Goal: Information Seeking & Learning: Learn about a topic

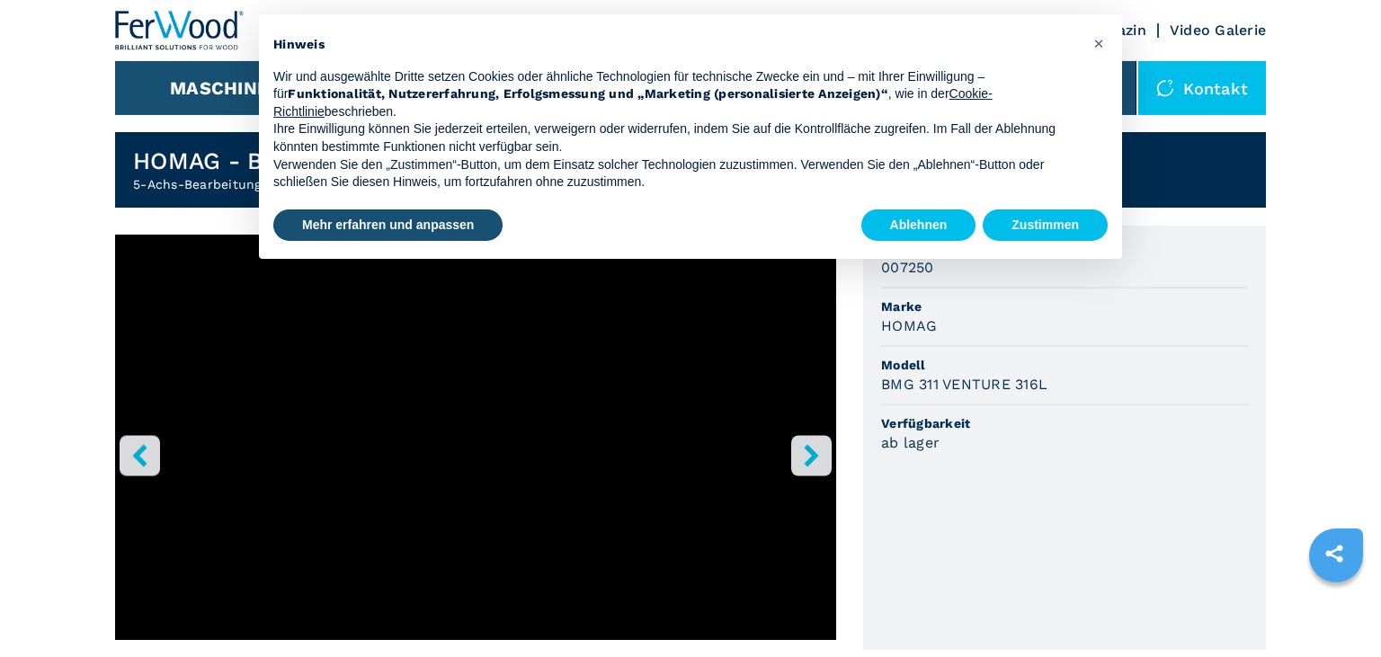
scroll to position [475, 0]
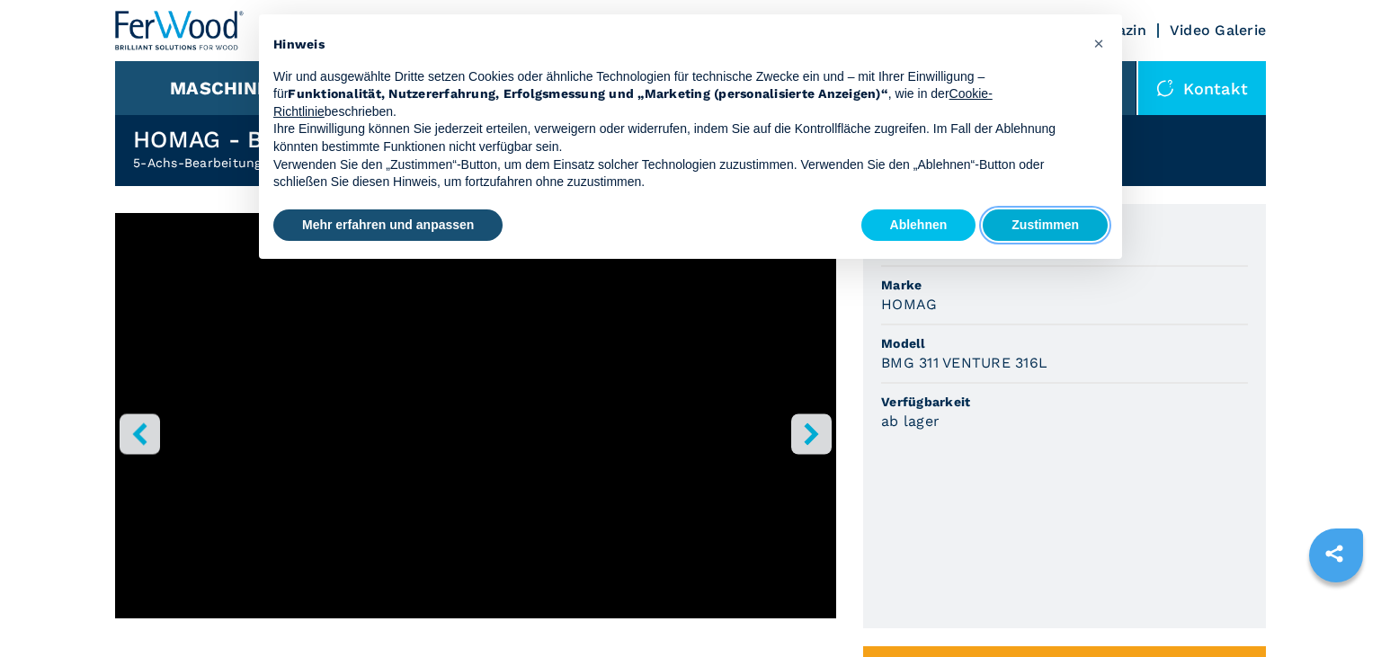
click at [1055, 226] on button "Zustimmen" at bounding box center [1044, 225] width 125 height 32
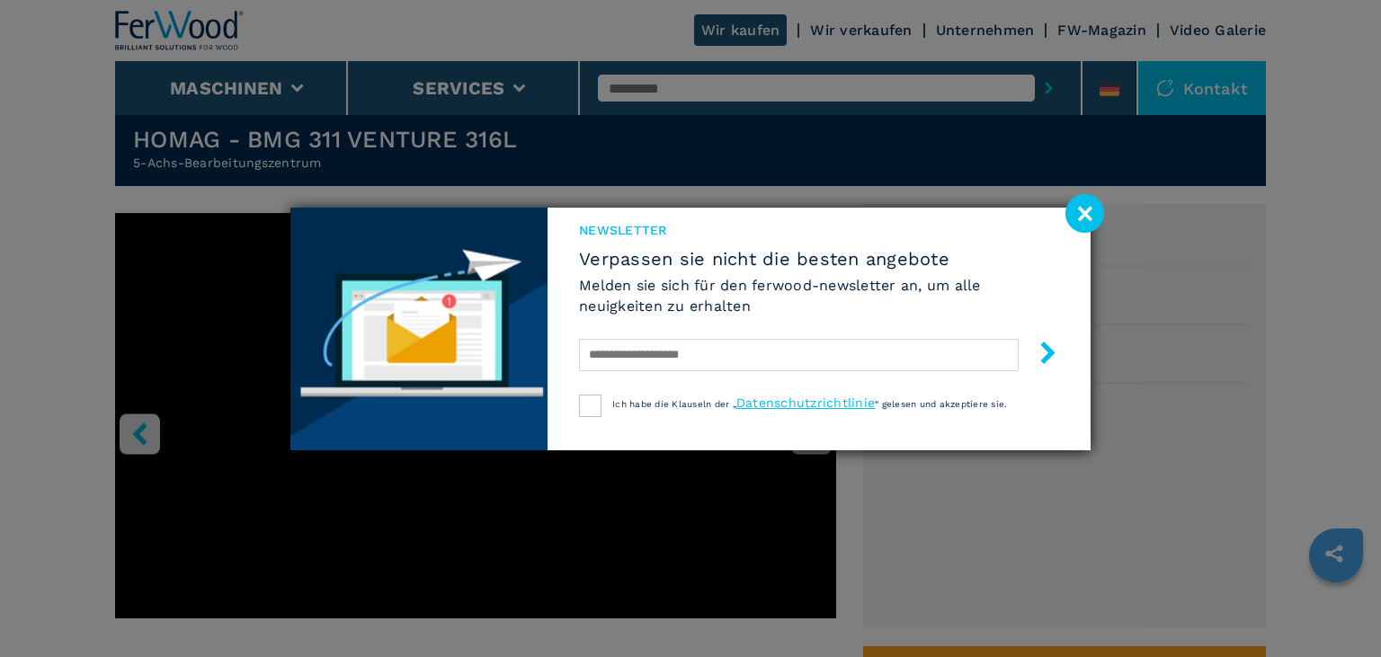
click at [1079, 224] on image at bounding box center [1084, 213] width 39 height 39
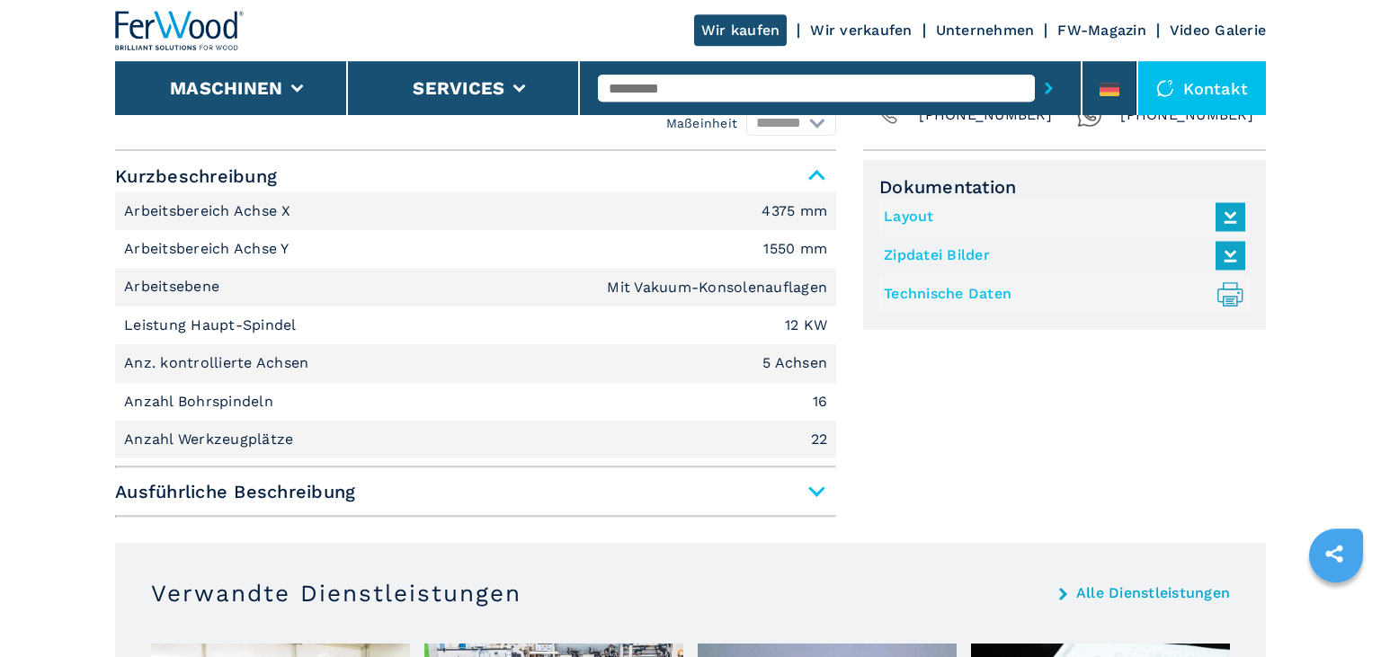
scroll to position [1233, 0]
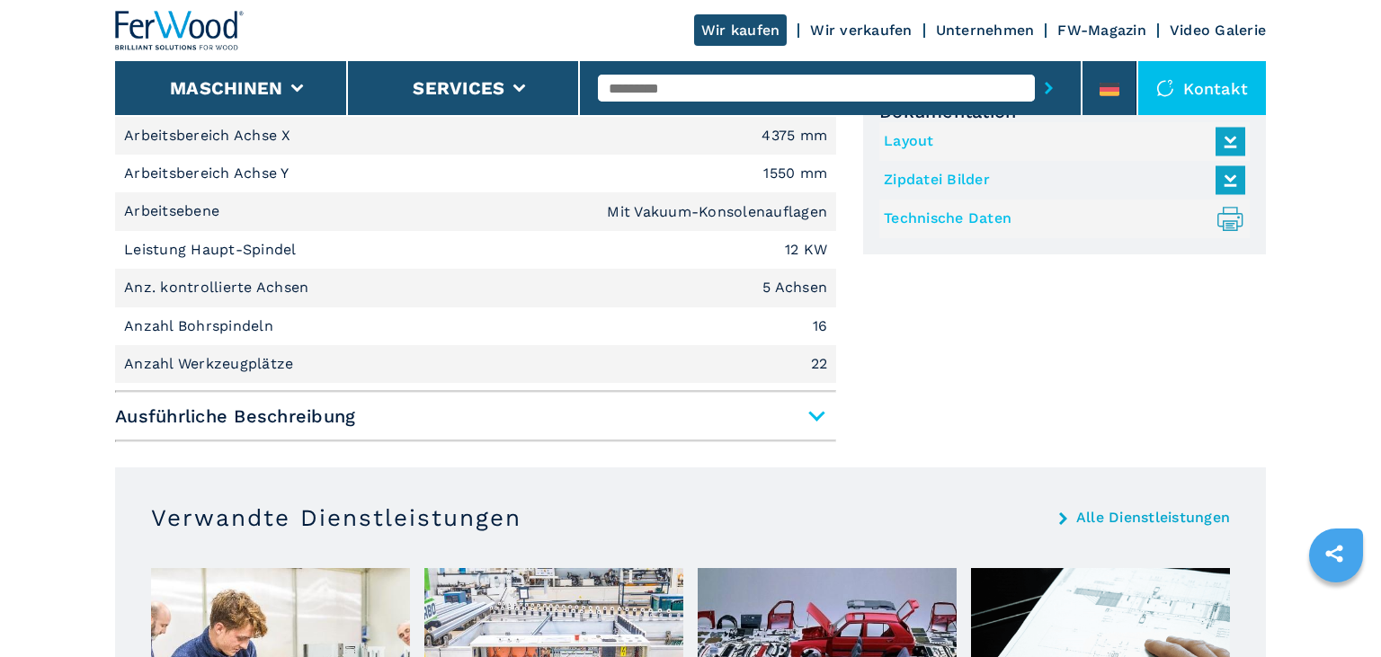
click at [811, 412] on span "Ausführliche Beschreibung" at bounding box center [475, 416] width 721 height 32
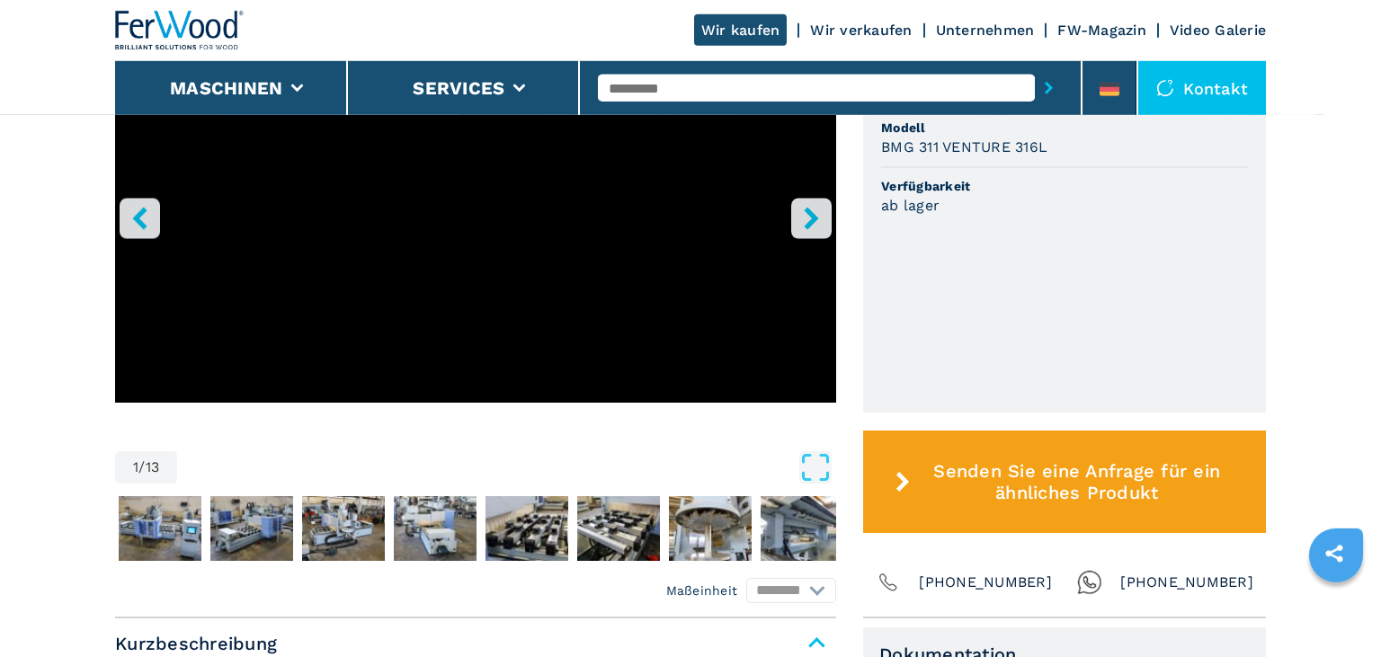
scroll to position [569, 0]
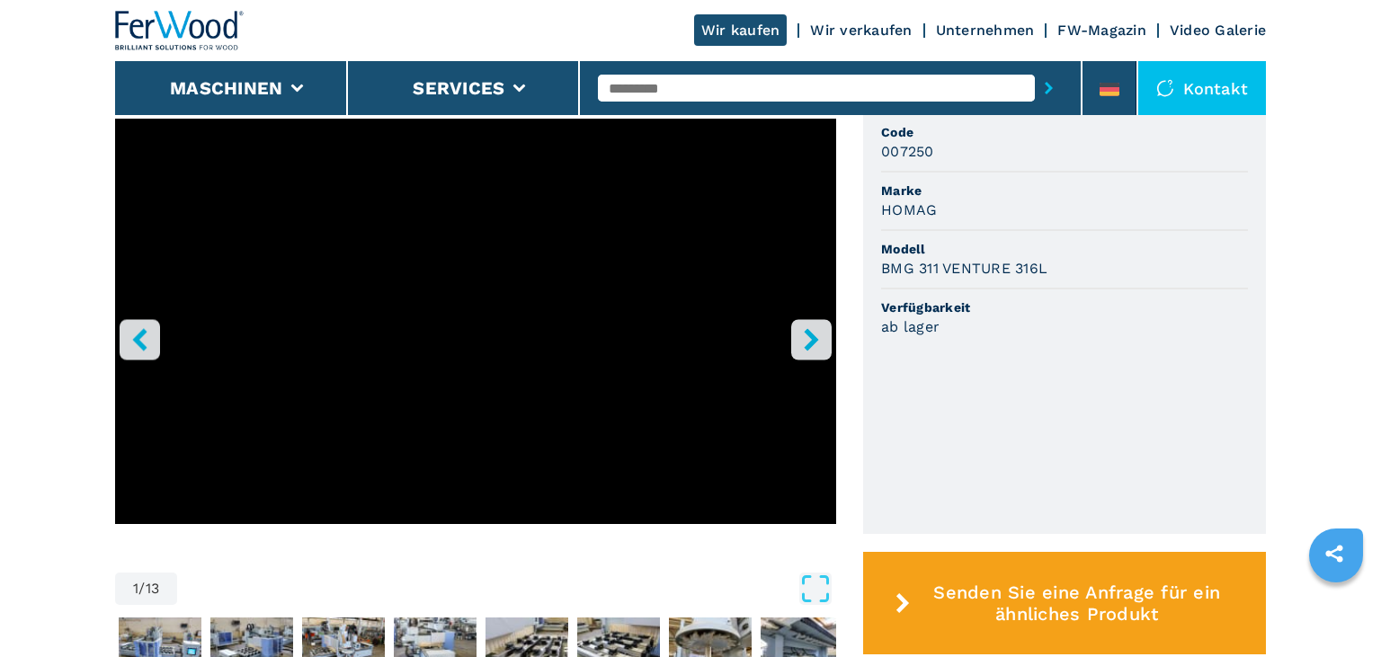
click at [800, 337] on button "right-button" at bounding box center [811, 339] width 40 height 40
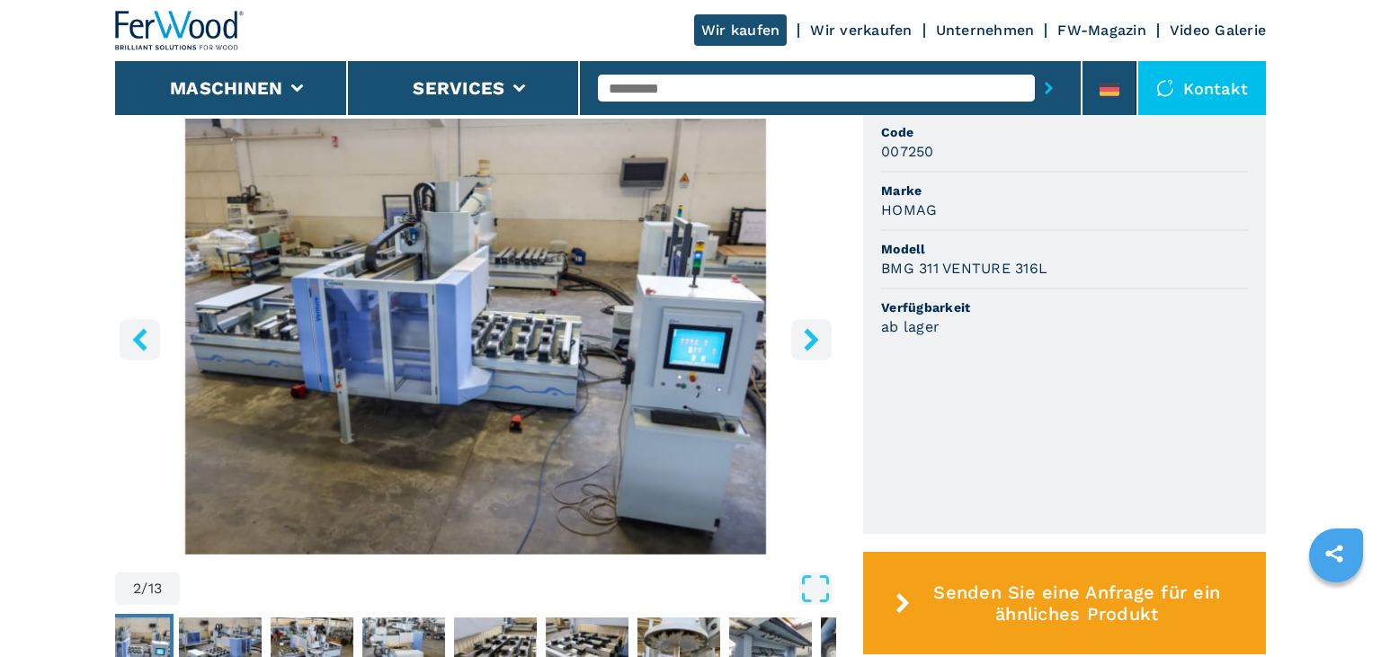
click at [801, 337] on icon "right-button" at bounding box center [811, 339] width 22 height 22
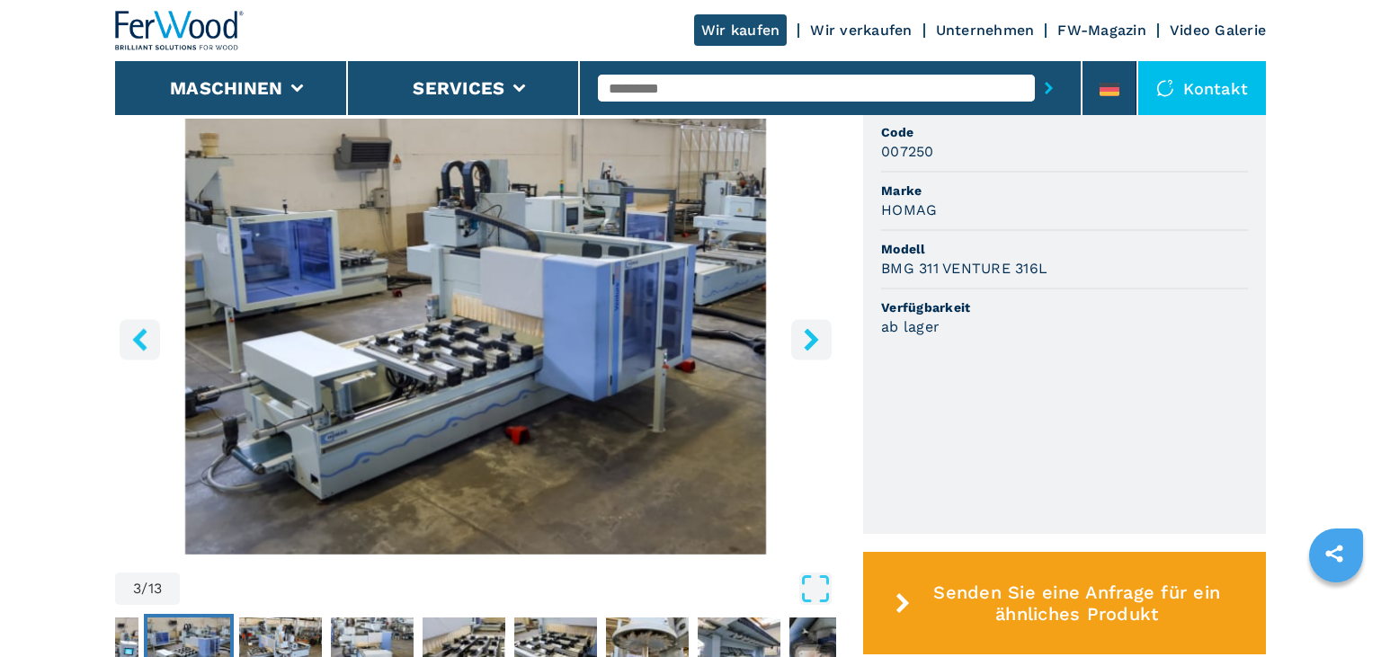
click at [813, 337] on icon "right-button" at bounding box center [811, 339] width 14 height 22
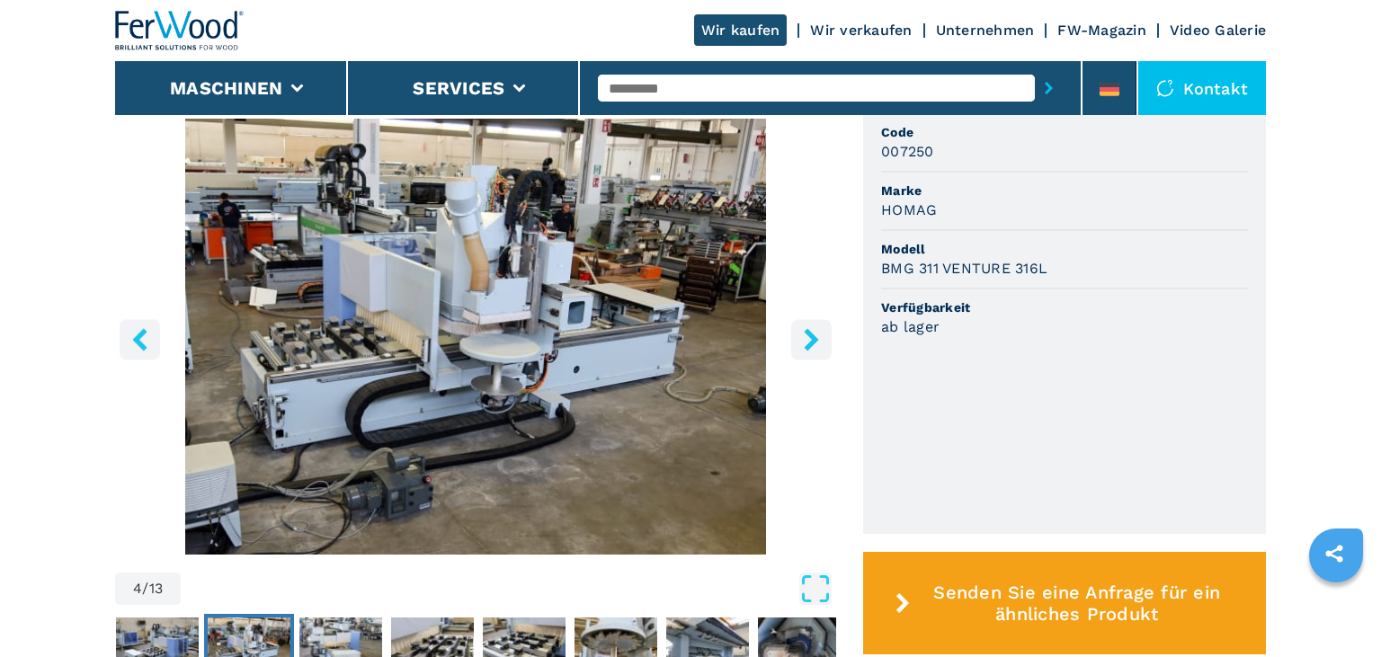
click at [813, 337] on icon "right-button" at bounding box center [811, 339] width 14 height 22
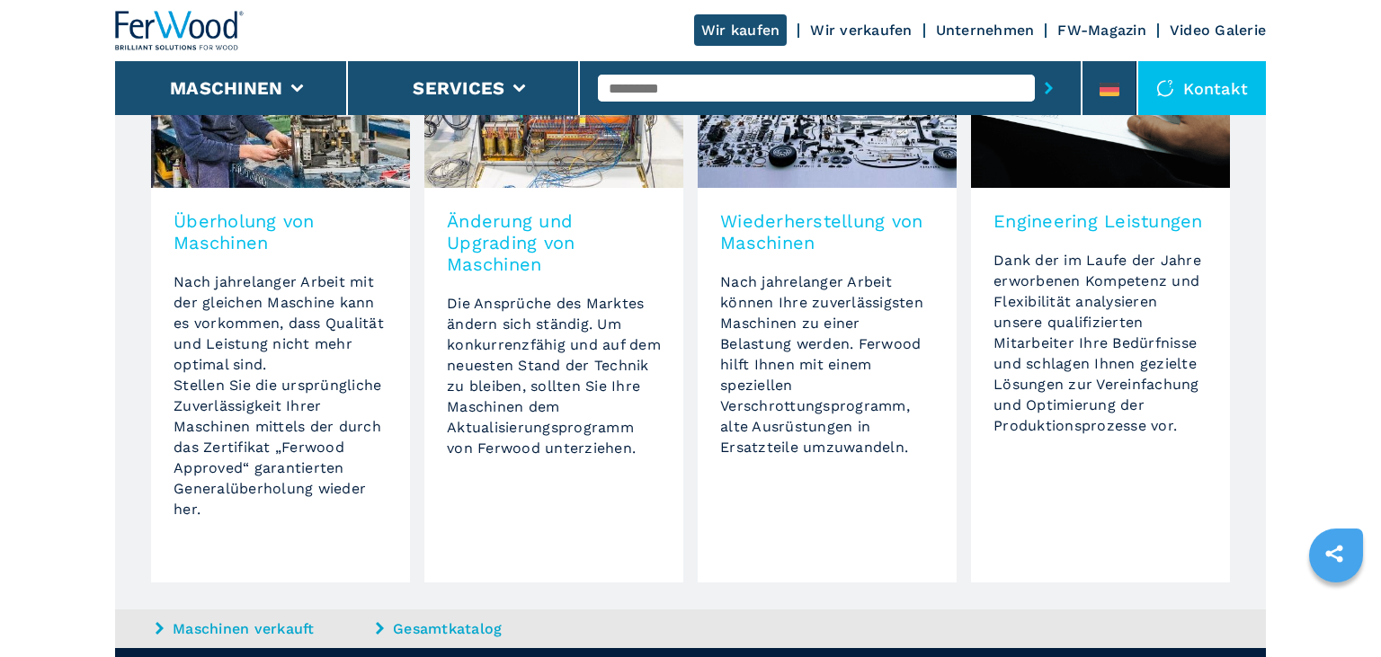
scroll to position [3383, 0]
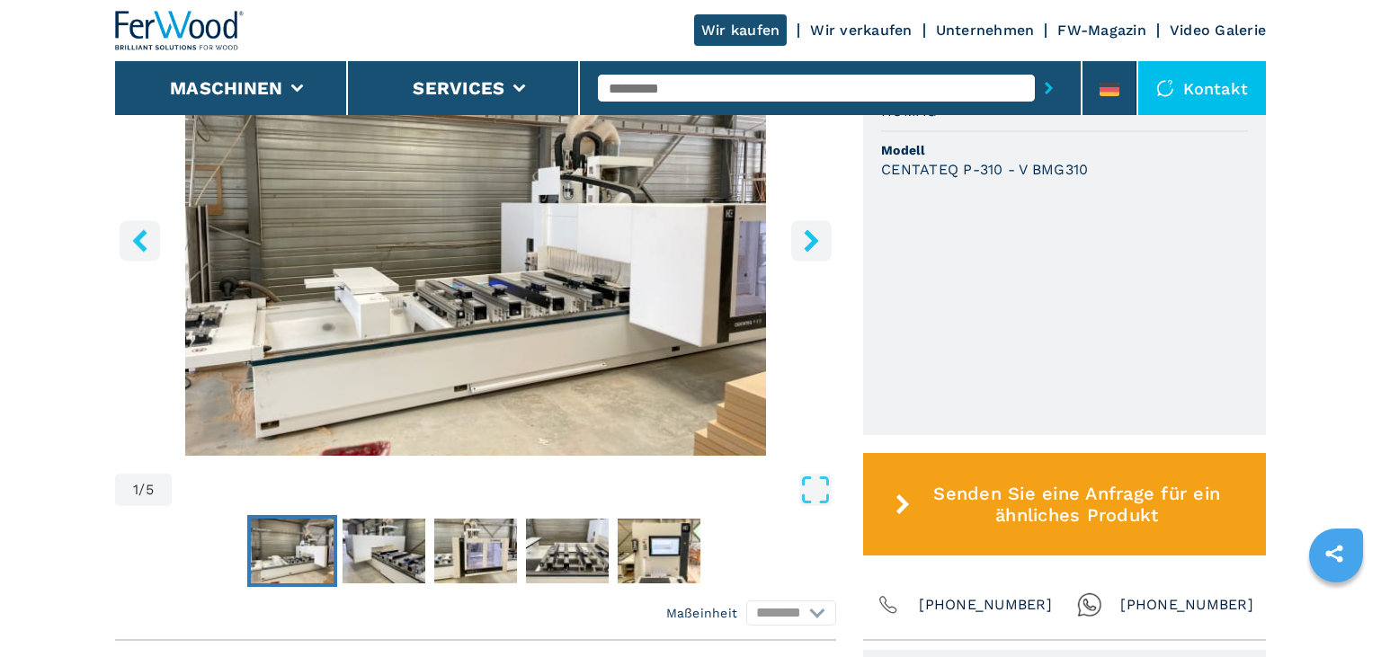
scroll to position [569, 0]
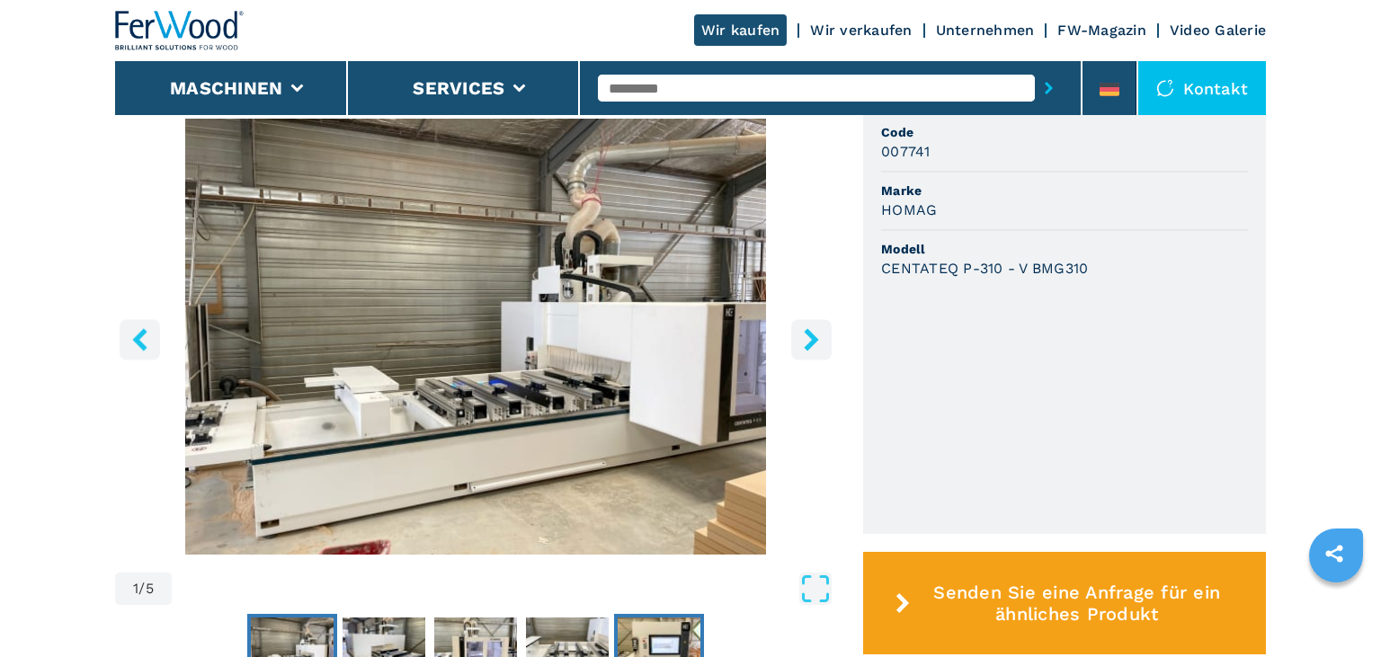
click at [662, 639] on img "Go to Slide 5" at bounding box center [659, 650] width 83 height 65
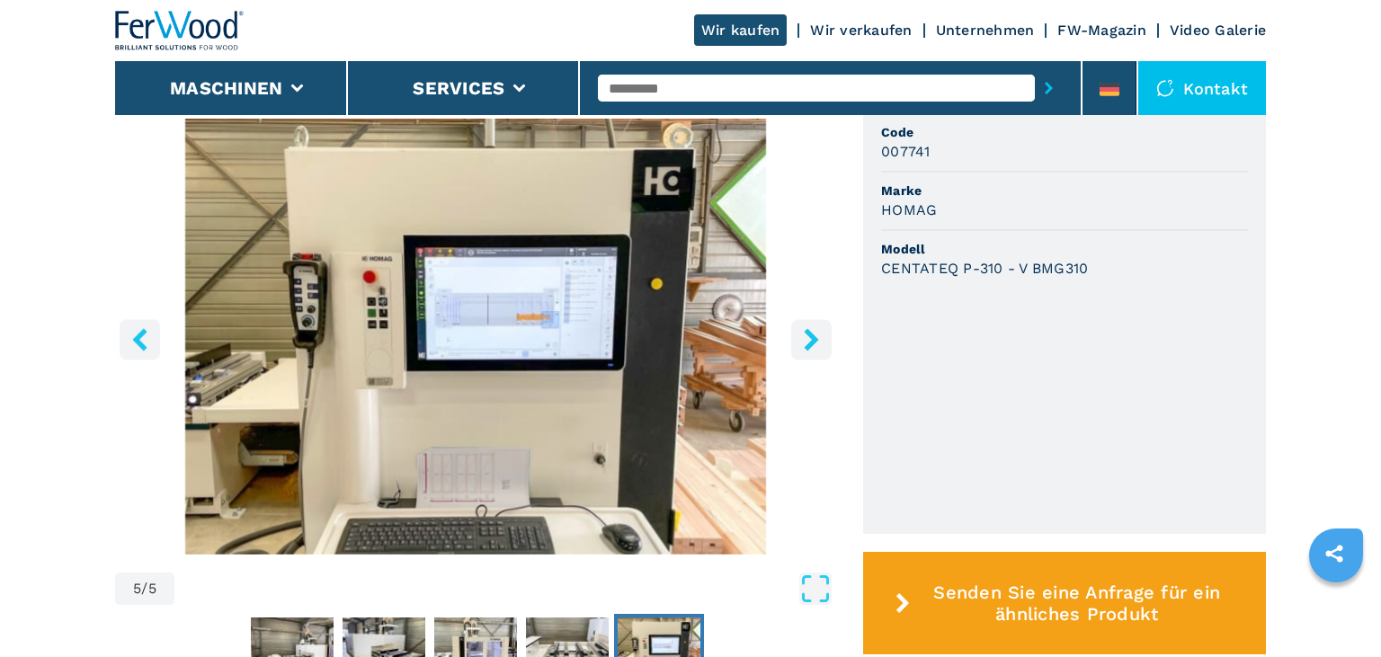
click at [816, 333] on icon "right-button" at bounding box center [811, 339] width 22 height 22
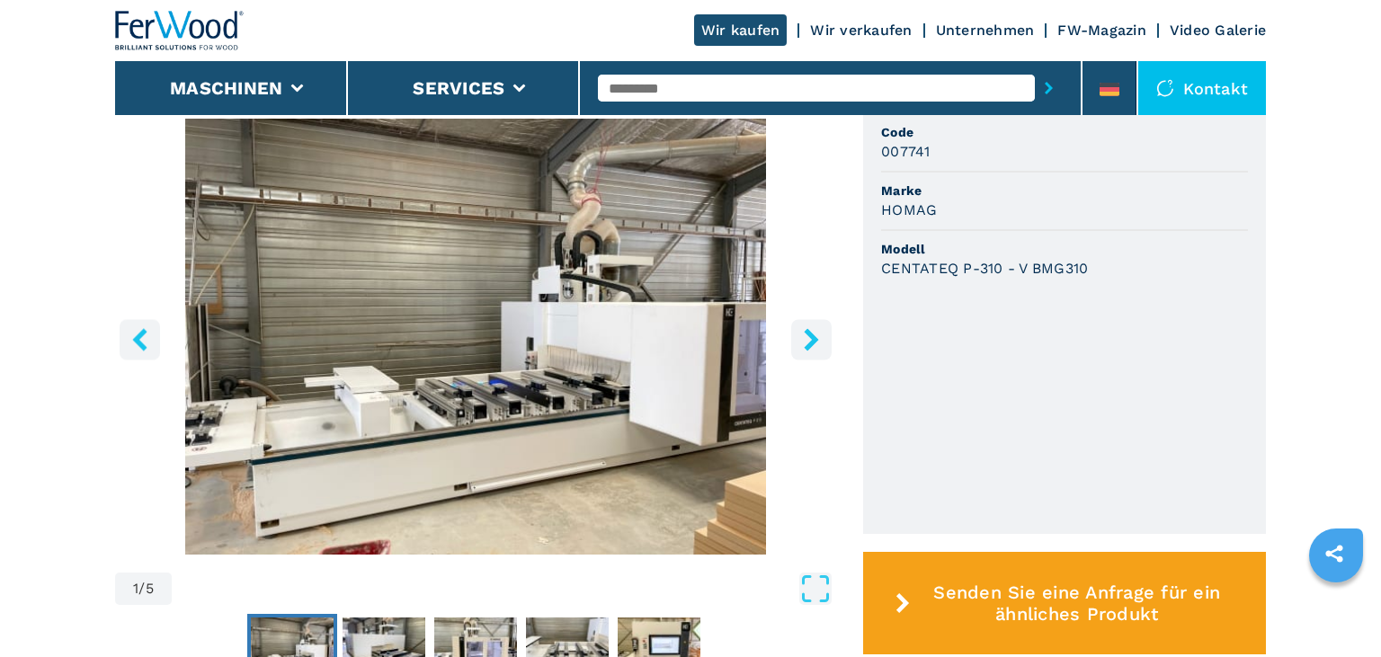
click at [816, 333] on icon "right-button" at bounding box center [811, 339] width 22 height 22
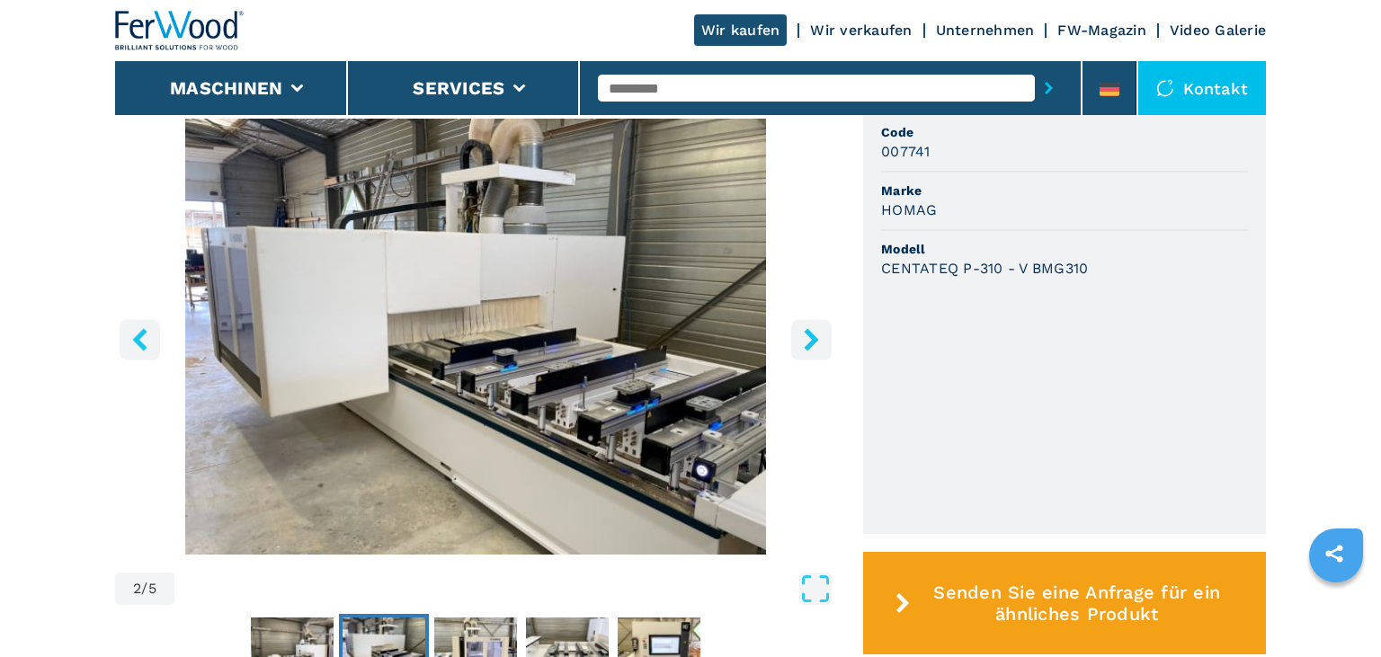
click at [813, 333] on icon "right-button" at bounding box center [811, 339] width 22 height 22
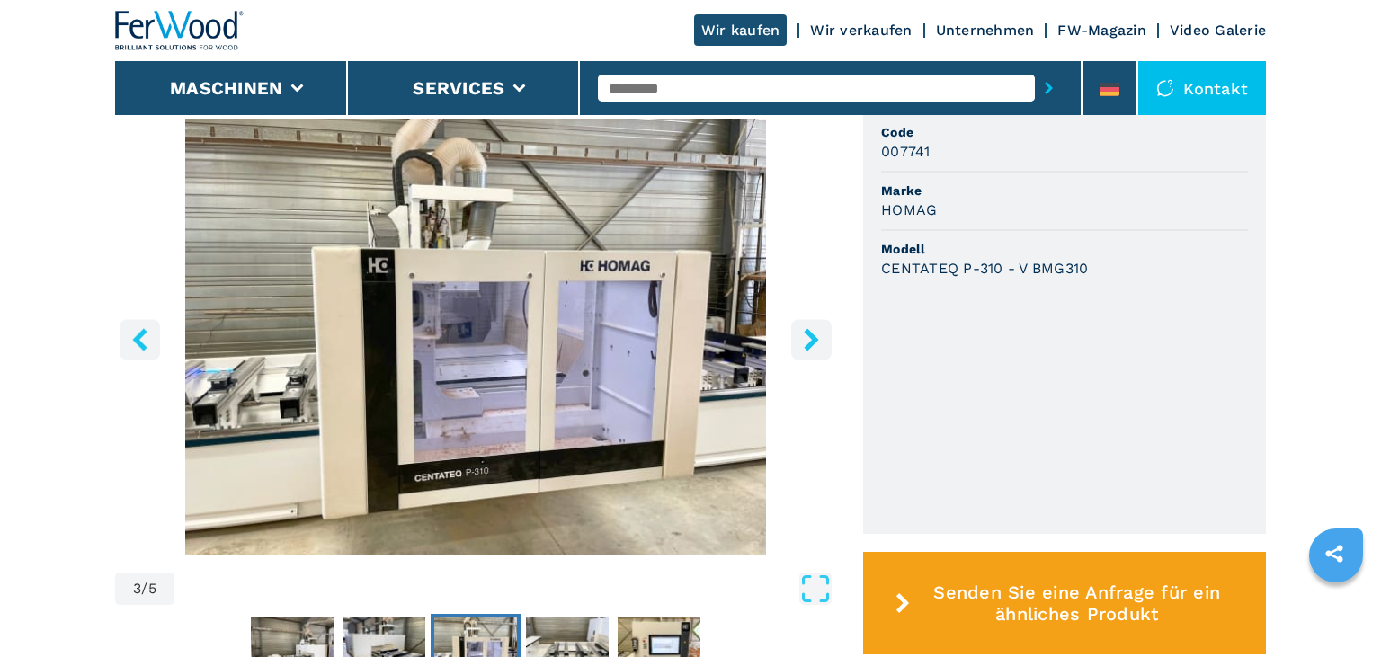
click at [813, 328] on icon "right-button" at bounding box center [811, 339] width 22 height 22
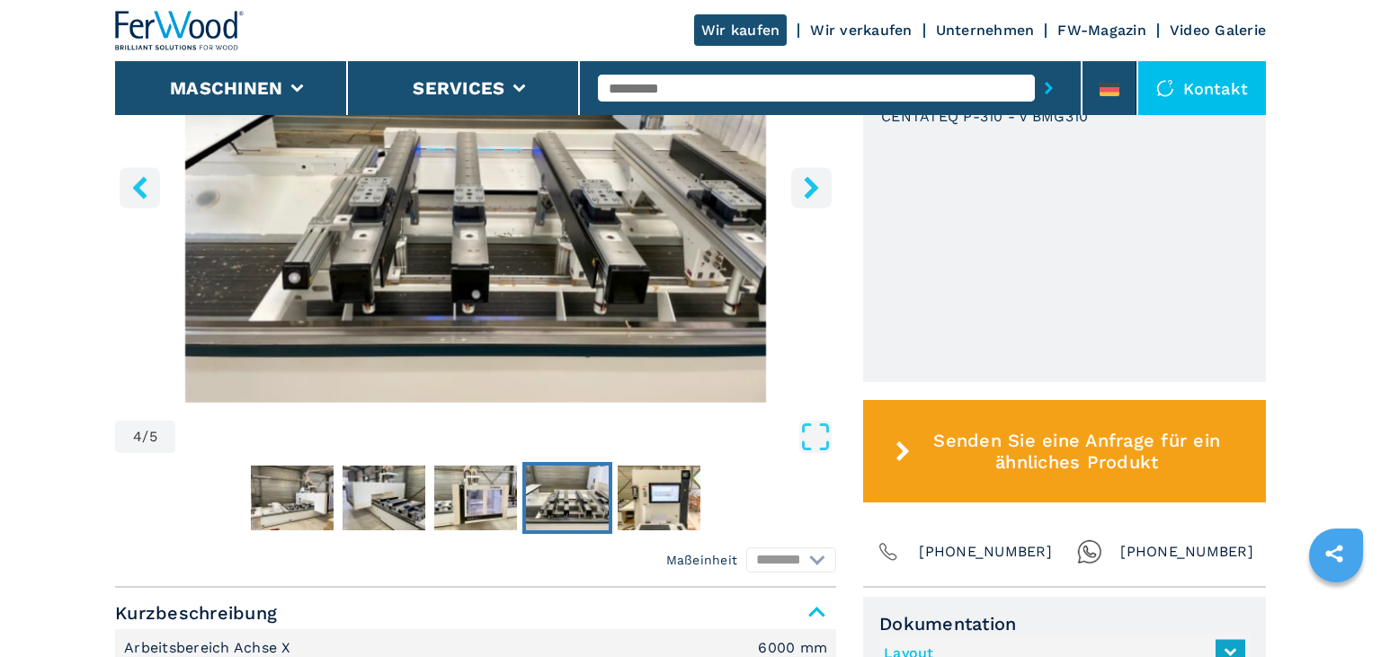
scroll to position [759, 0]
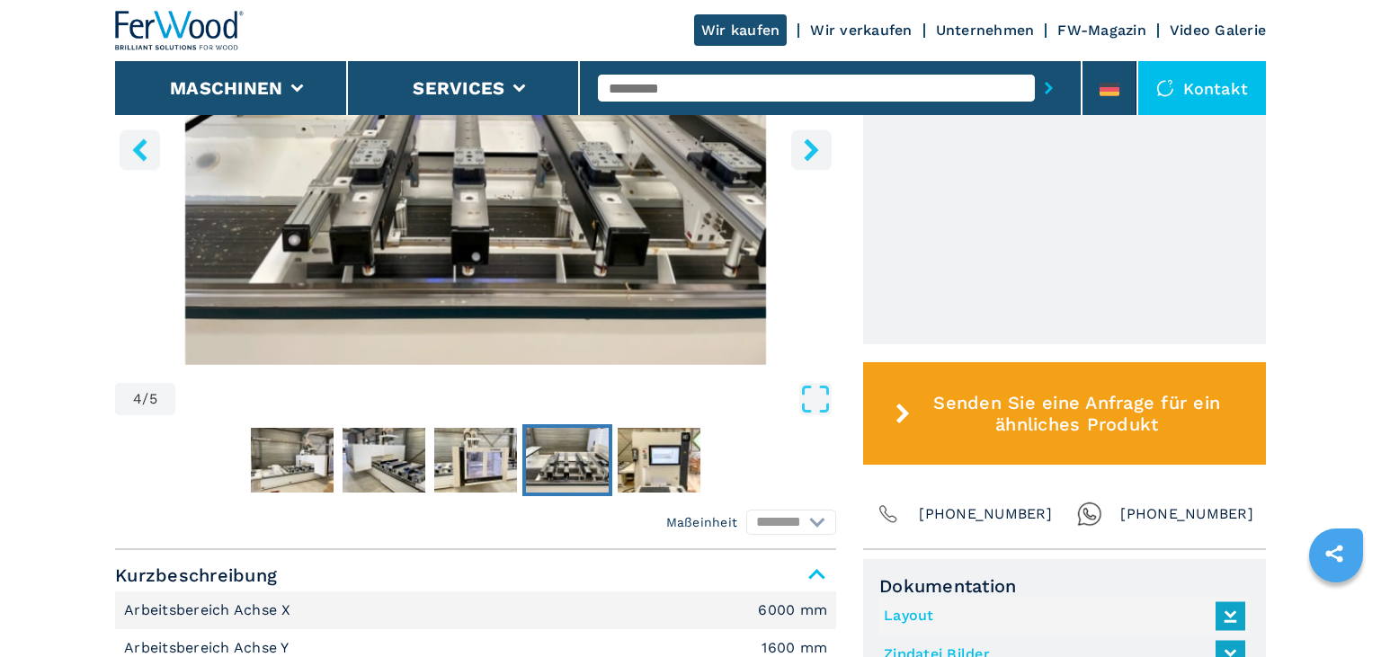
click at [812, 163] on button "right-button" at bounding box center [811, 149] width 40 height 40
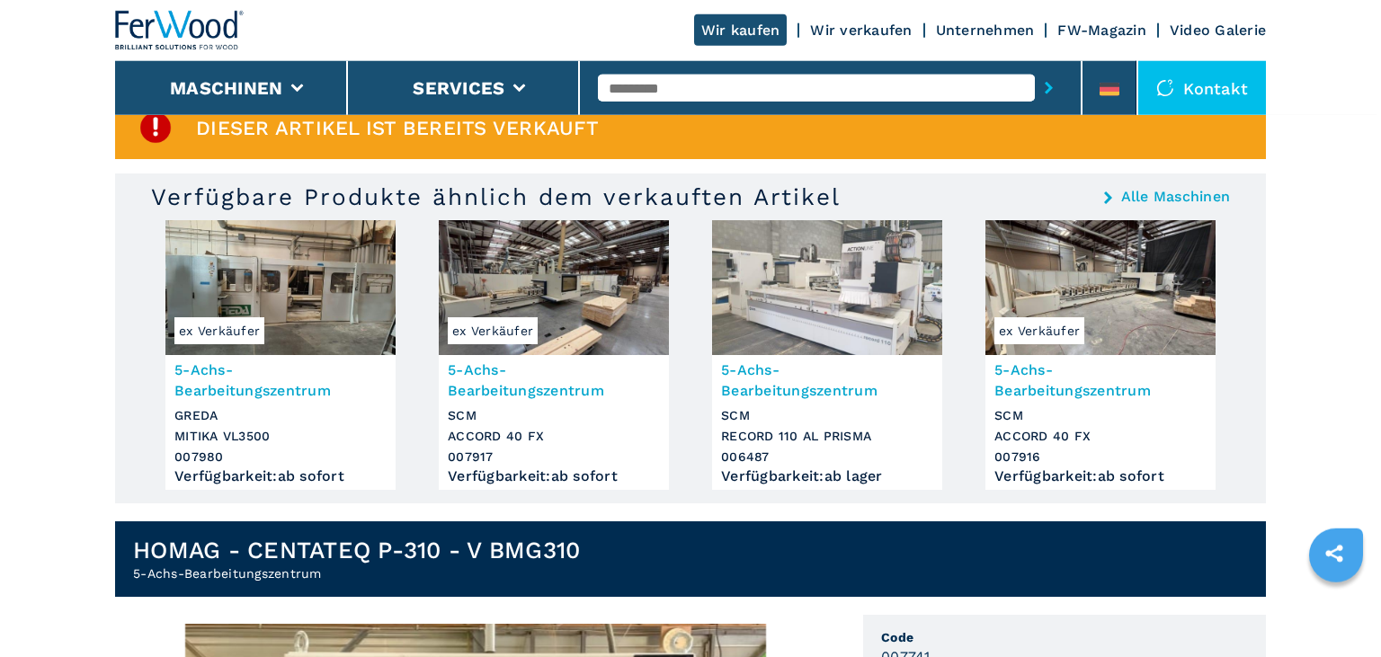
scroll to position [0, 0]
